Goal: Task Accomplishment & Management: Manage account settings

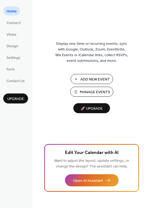
click at [92, 91] on span "Manage Events" at bounding box center [95, 92] width 30 height 6
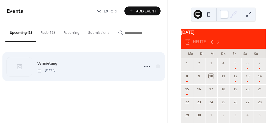
click at [54, 63] on span "Vermietung" at bounding box center [47, 64] width 20 height 6
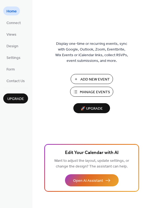
click at [97, 89] on span "Manage Events" at bounding box center [95, 92] width 30 height 6
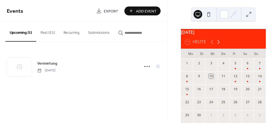
click at [218, 43] on icon at bounding box center [218, 42] width 6 height 6
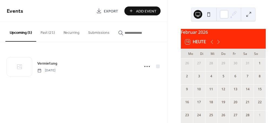
click at [48, 33] on button "Past (21)" at bounding box center [47, 31] width 23 height 19
